Goal: Navigation & Orientation: Find specific page/section

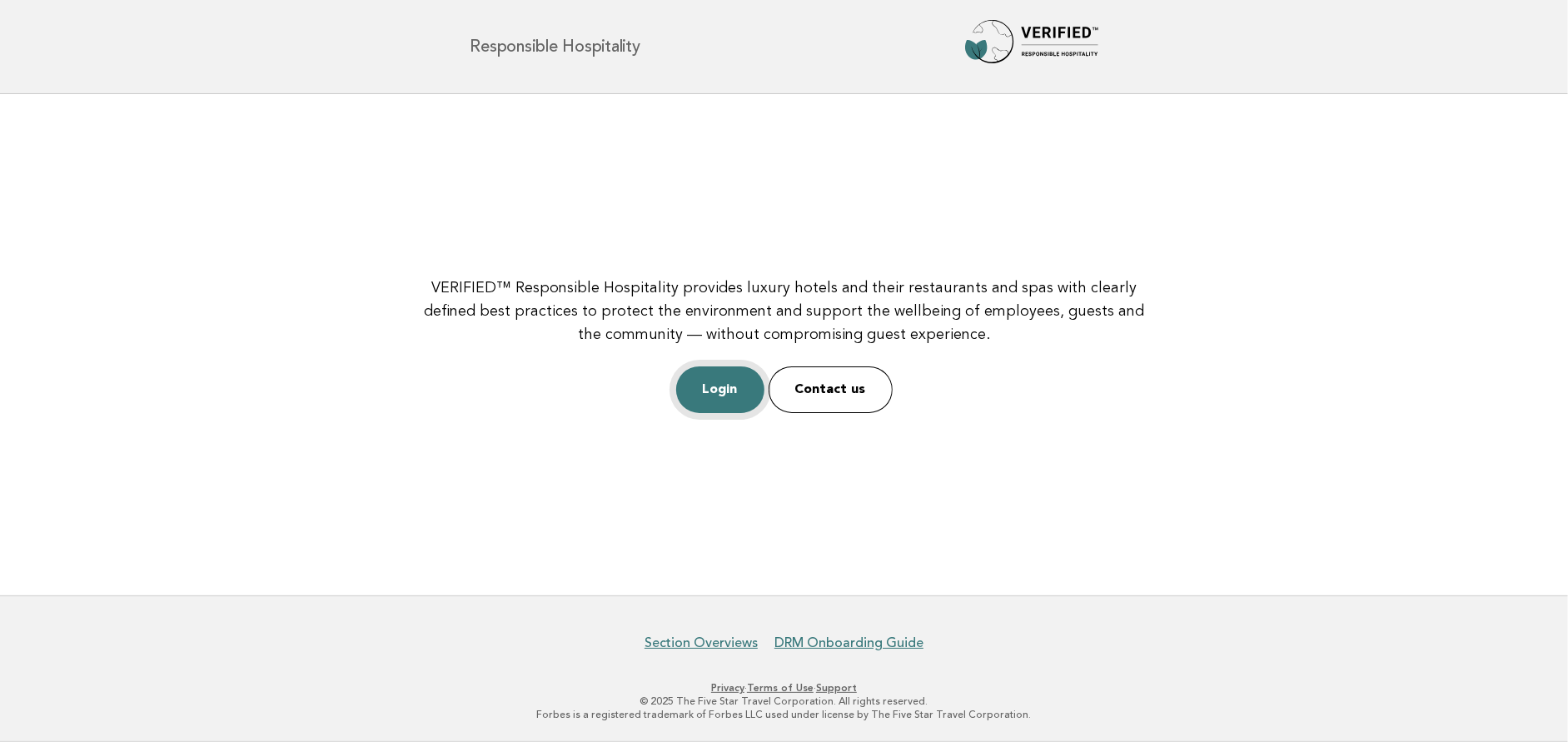
click at [719, 403] on link "Login" at bounding box center [720, 389] width 88 height 46
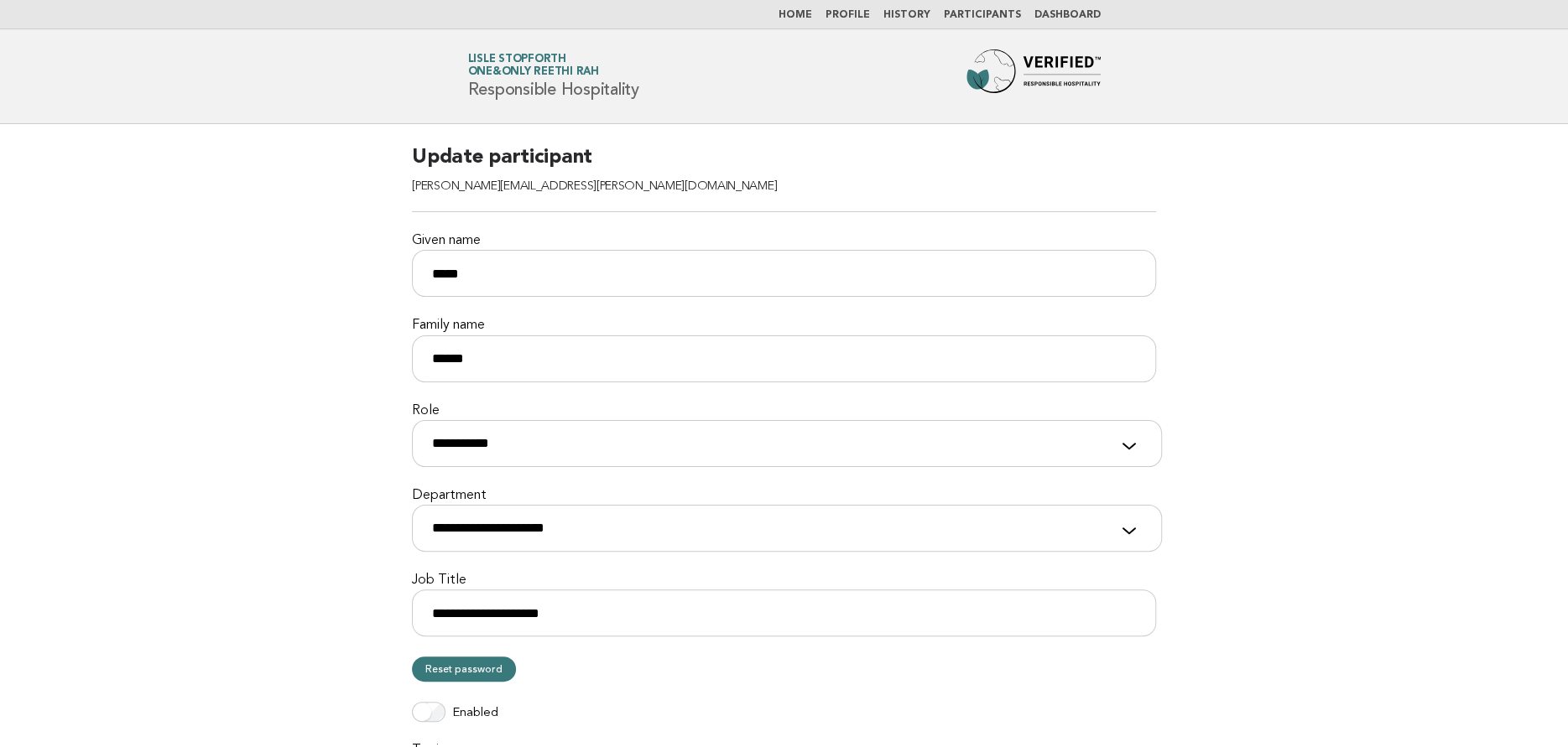
click at [811, 17] on link "Home" at bounding box center [795, 15] width 33 height 10
